Goal: Understand process/instructions: Learn how to perform a task or action

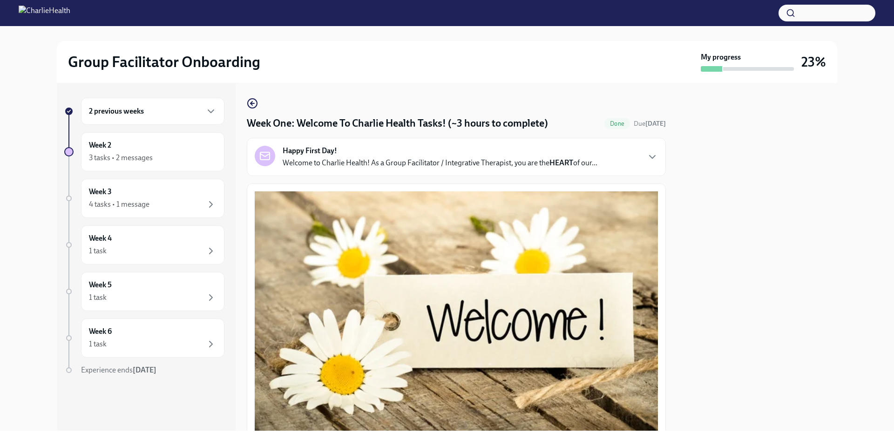
click at [179, 116] on div "2 previous weeks" at bounding box center [153, 111] width 128 height 11
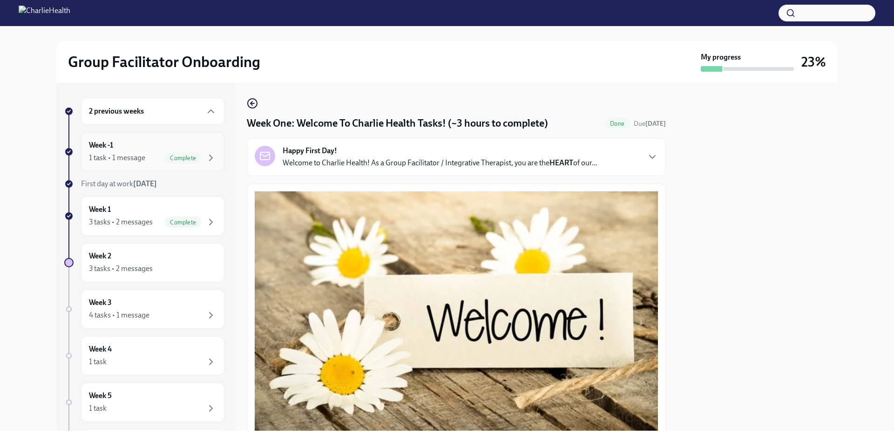
click at [154, 154] on div "1 task • 1 message Complete" at bounding box center [153, 157] width 128 height 11
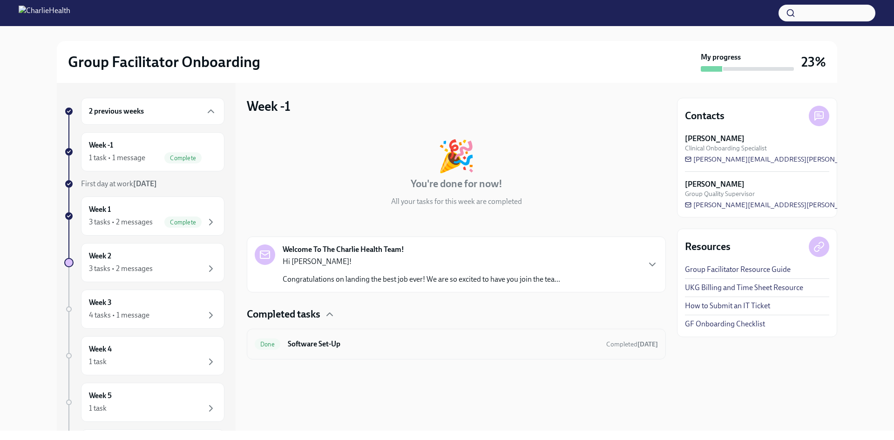
click at [320, 347] on h6 "Software Set-Up" at bounding box center [443, 344] width 311 height 10
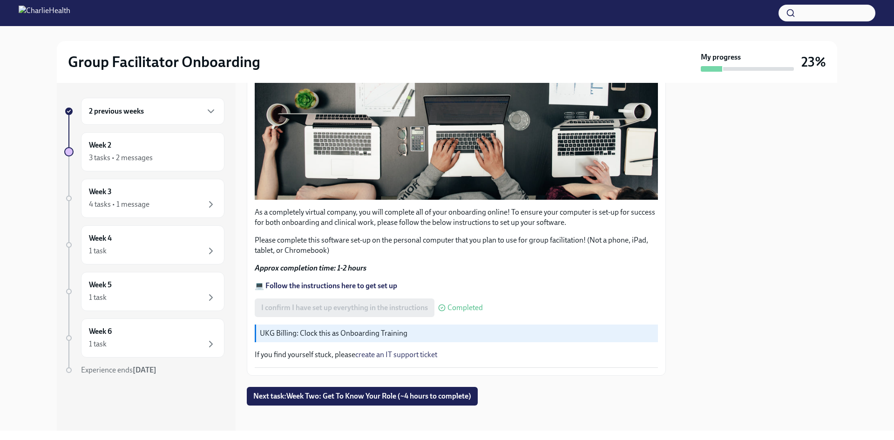
scroll to position [248, 0]
click at [154, 113] on div "2 previous weeks" at bounding box center [153, 111] width 128 height 11
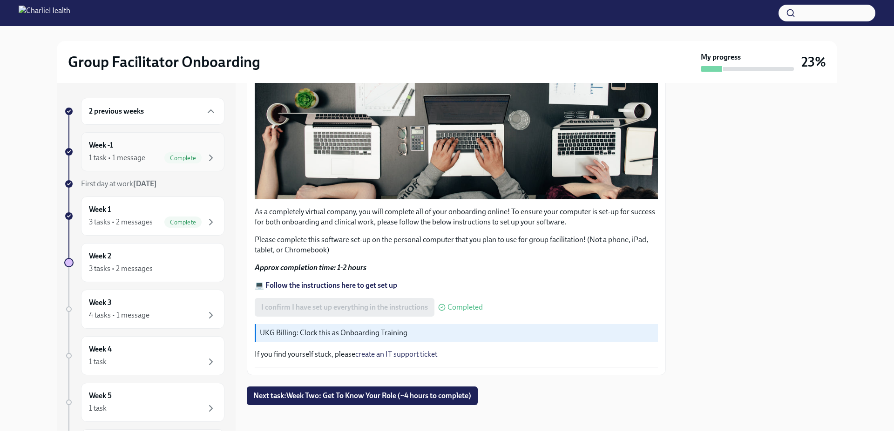
click at [172, 149] on div "Week -1 1 task • 1 message Complete" at bounding box center [153, 151] width 128 height 23
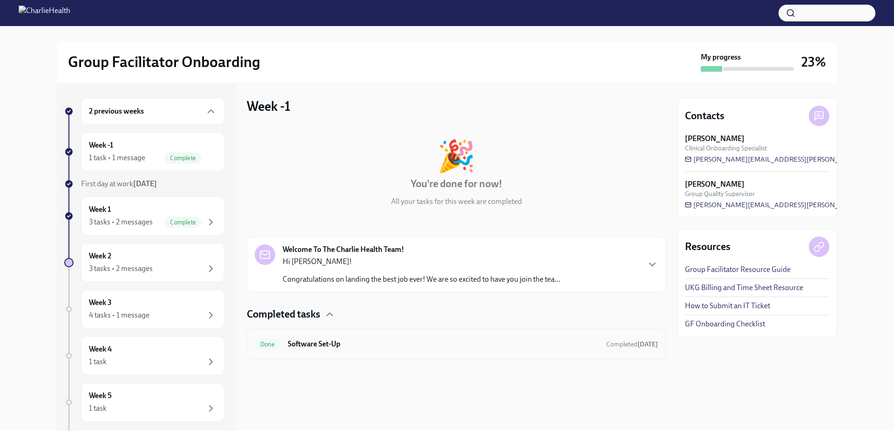
click at [339, 341] on h6 "Software Set-Up" at bounding box center [443, 344] width 311 height 10
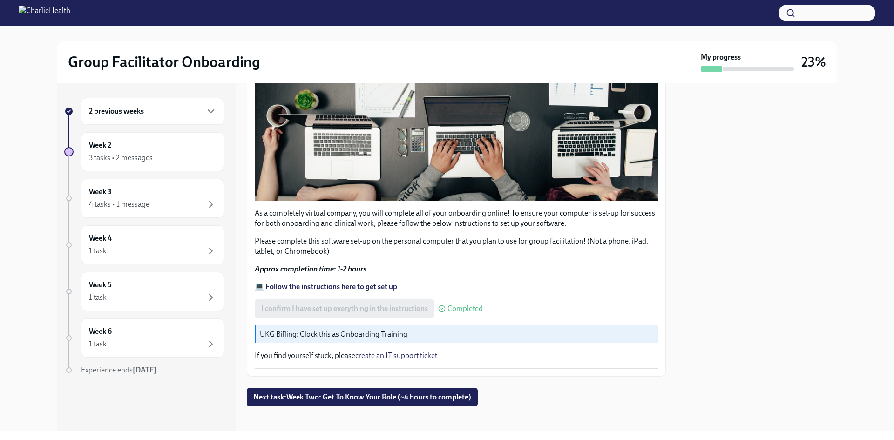
scroll to position [248, 0]
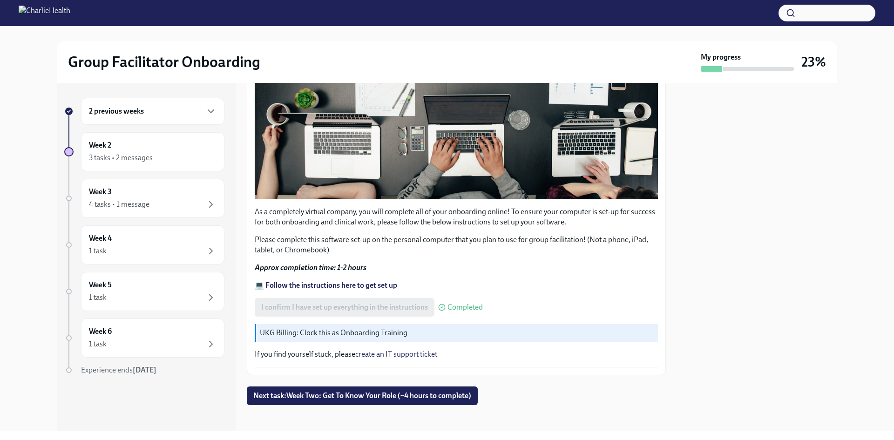
click at [369, 281] on strong "💻 Follow the instructions here to get set up" at bounding box center [326, 285] width 142 height 9
